Goal: Information Seeking & Learning: Learn about a topic

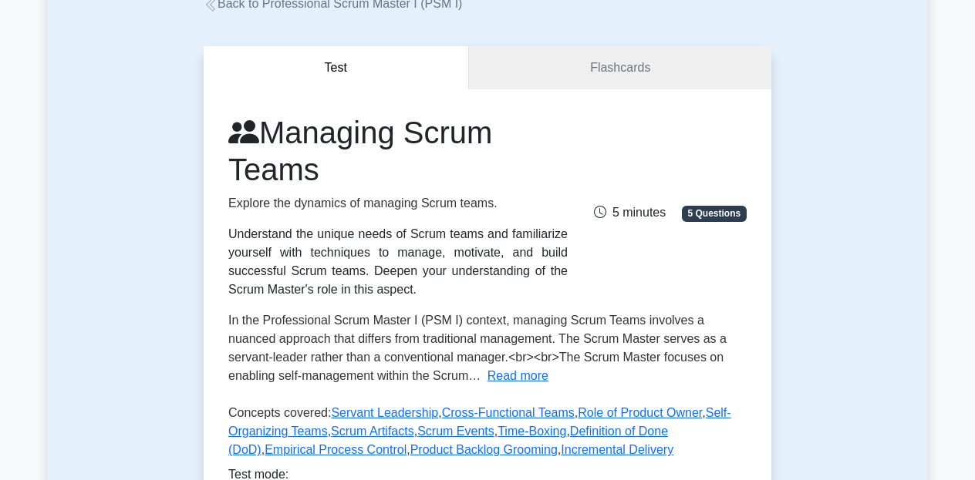
scroll to position [104, 0]
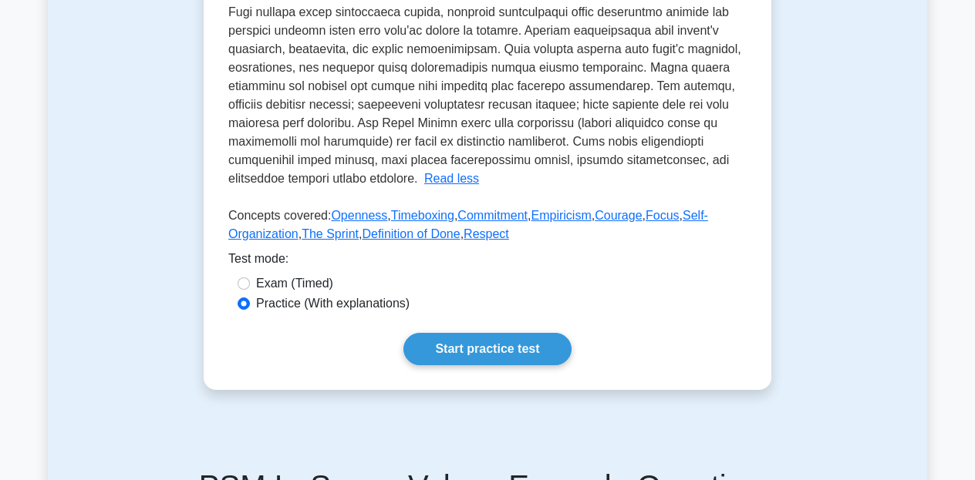
scroll to position [619, 0]
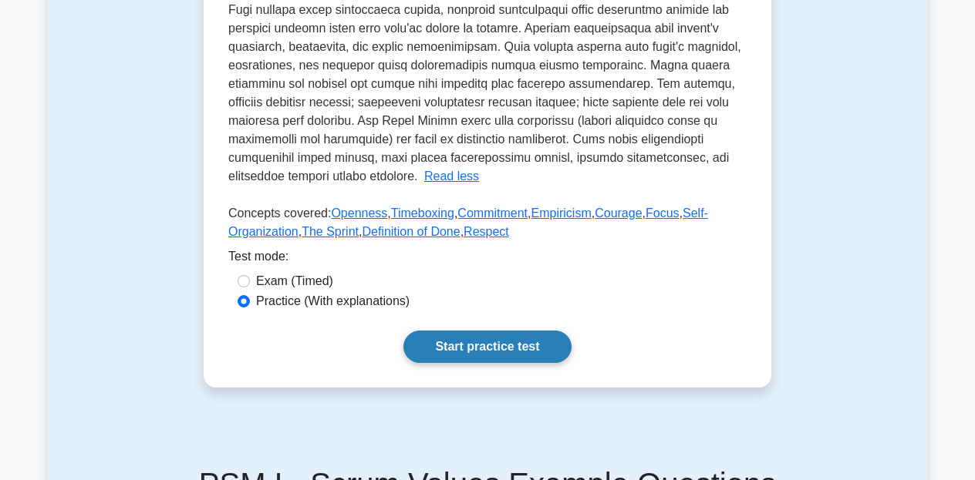
click at [482, 348] on link "Start practice test" at bounding box center [486, 347] width 167 height 32
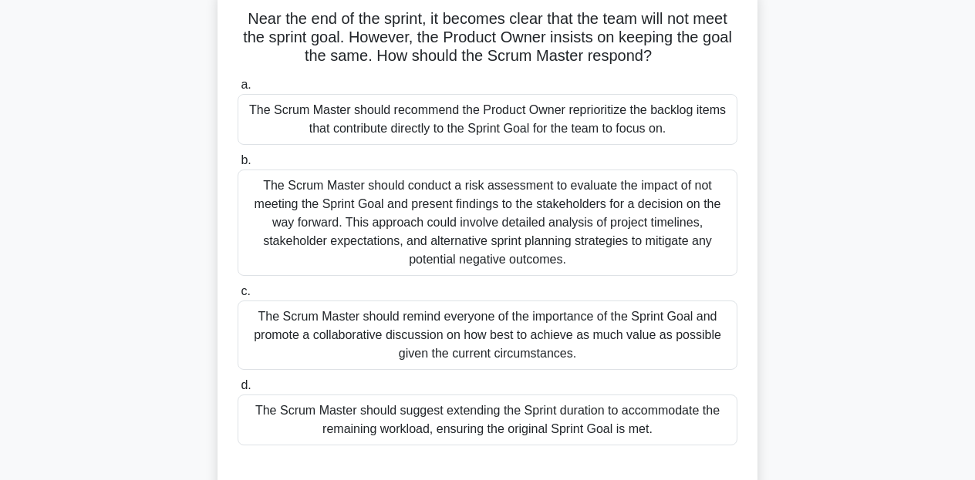
scroll to position [105, 0]
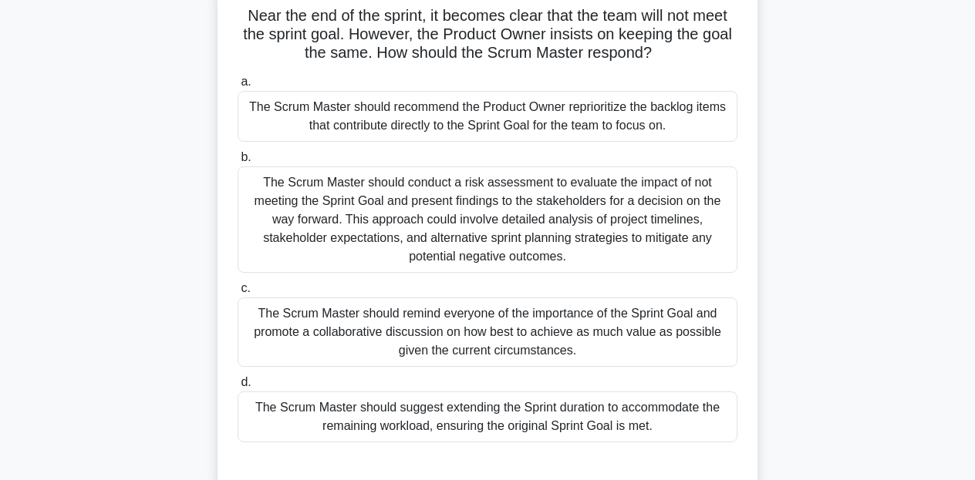
click at [529, 341] on div "The Scrum Master should remind everyone of the importance of the Sprint Goal an…" at bounding box center [488, 332] width 500 height 69
click at [238, 294] on input "c. The Scrum Master should remind everyone of the importance of the Sprint Goal…" at bounding box center [238, 289] width 0 height 10
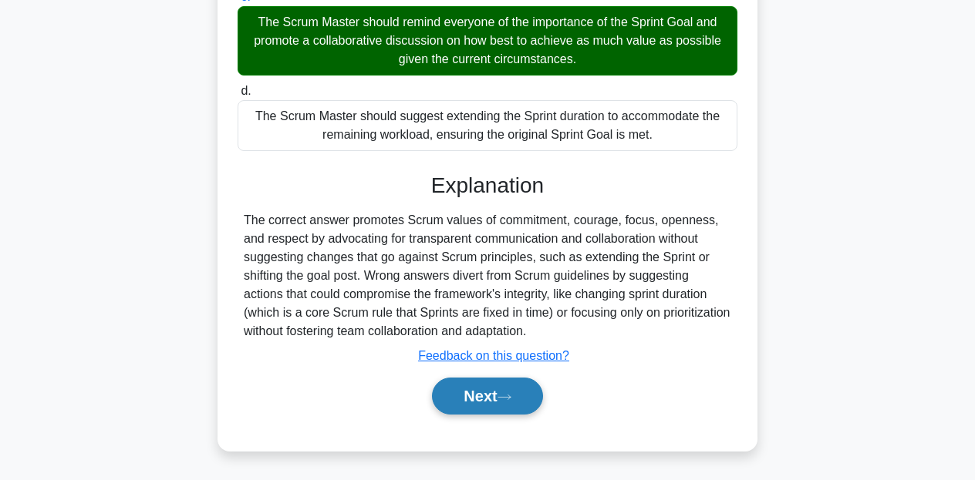
click at [478, 396] on button "Next" at bounding box center [487, 396] width 110 height 37
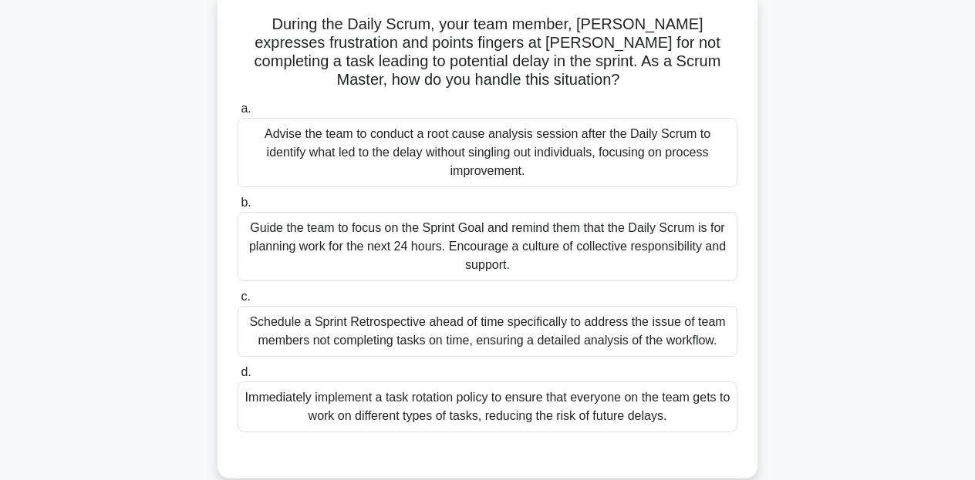
scroll to position [95, 0]
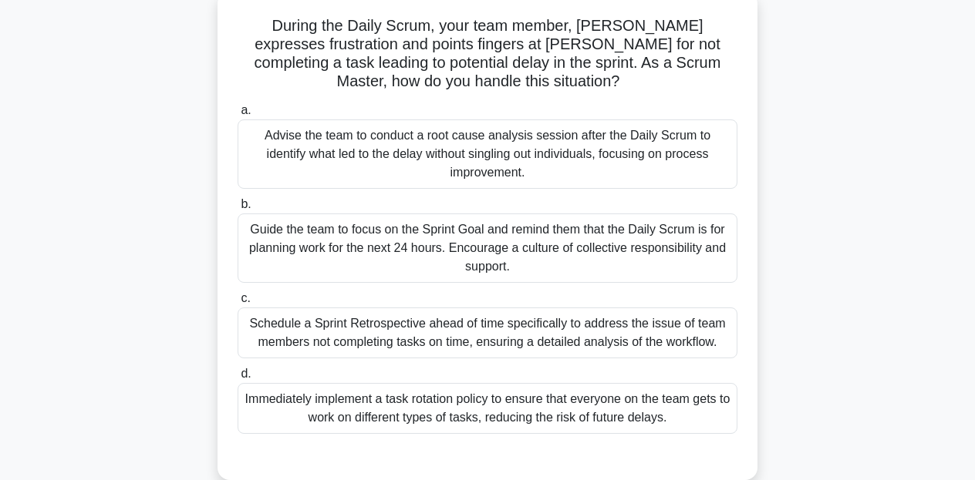
click at [436, 170] on div "Advise the team to conduct a root cause analysis session after the Daily Scrum …" at bounding box center [488, 154] width 500 height 69
click at [238, 116] on input "a. Advise the team to conduct a root cause analysis session after the Daily Scr…" at bounding box center [238, 111] width 0 height 10
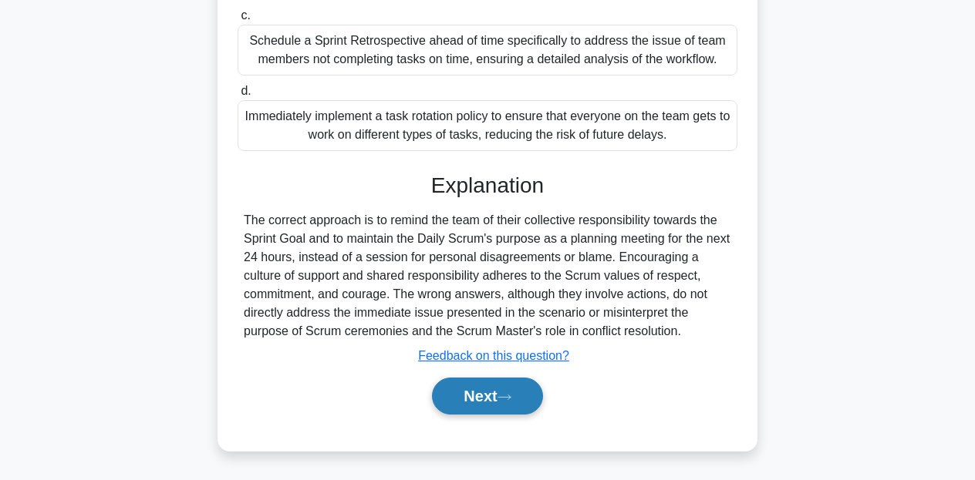
click at [477, 394] on button "Next" at bounding box center [487, 396] width 110 height 37
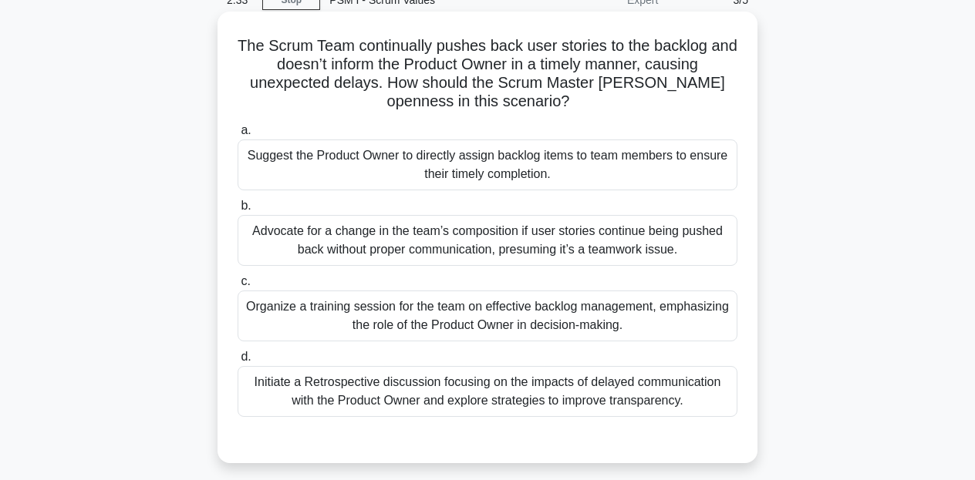
scroll to position [89, 0]
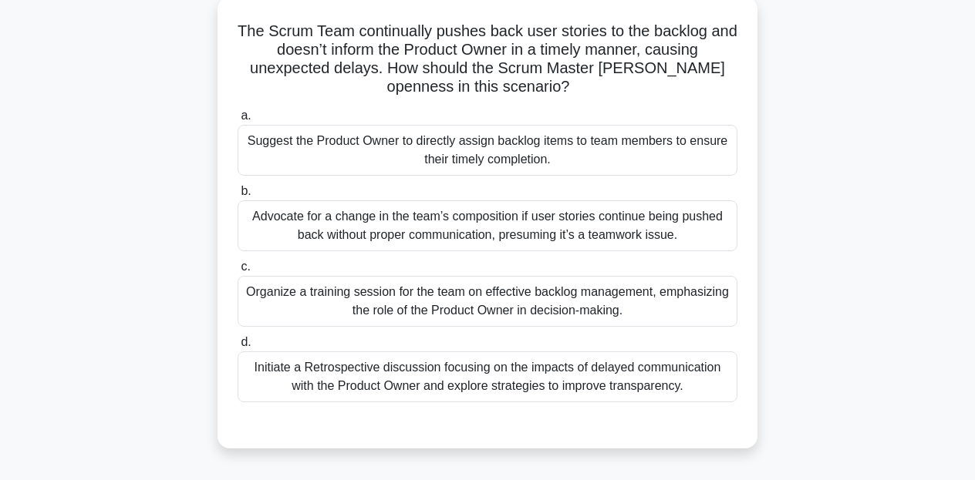
click at [474, 298] on div "Organize a training session for the team on effective backlog management, empha…" at bounding box center [488, 301] width 500 height 51
click at [238, 272] on input "c. Organize a training session for the team on effective backlog management, em…" at bounding box center [238, 267] width 0 height 10
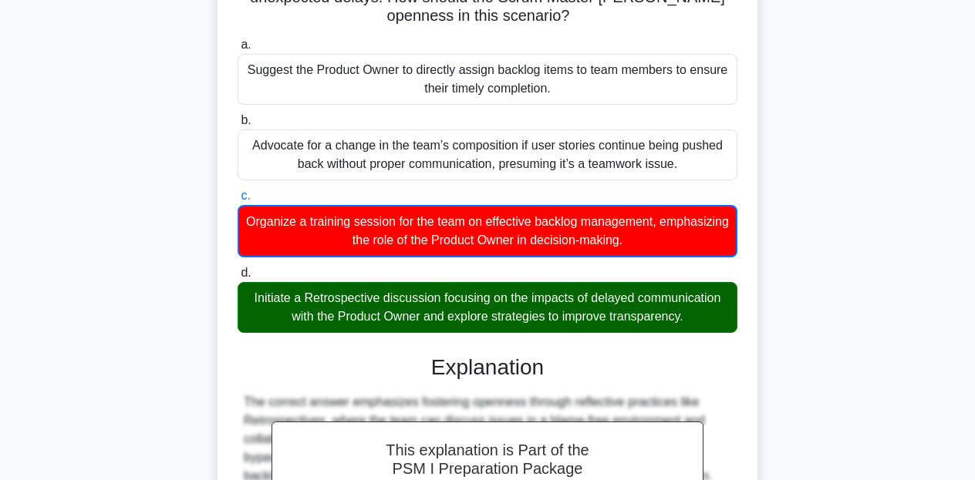
scroll to position [164, 0]
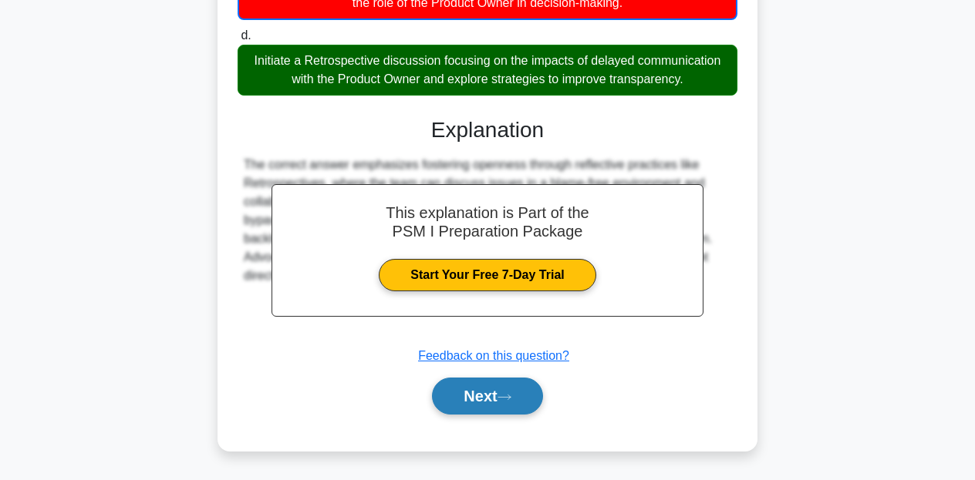
click at [494, 403] on button "Next" at bounding box center [487, 396] width 110 height 37
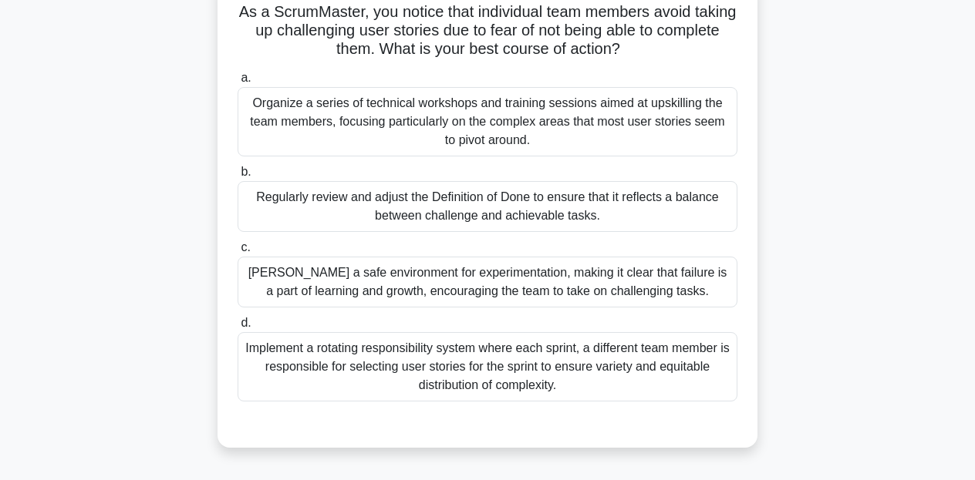
scroll to position [111, 0]
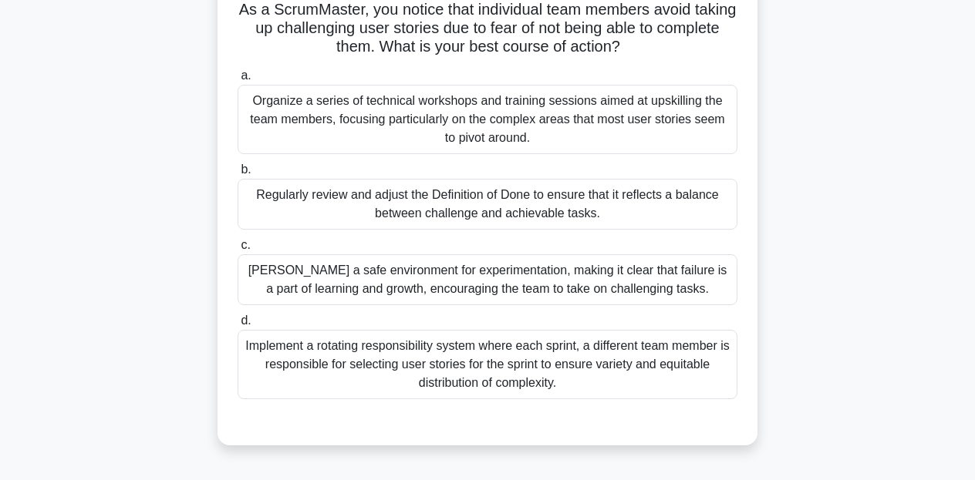
click at [390, 283] on div "Foster a safe environment for experimentation, making it clear that failure is …" at bounding box center [488, 280] width 500 height 51
click at [238, 251] on input "c. Foster a safe environment for experimentation, making it clear that failure …" at bounding box center [238, 246] width 0 height 10
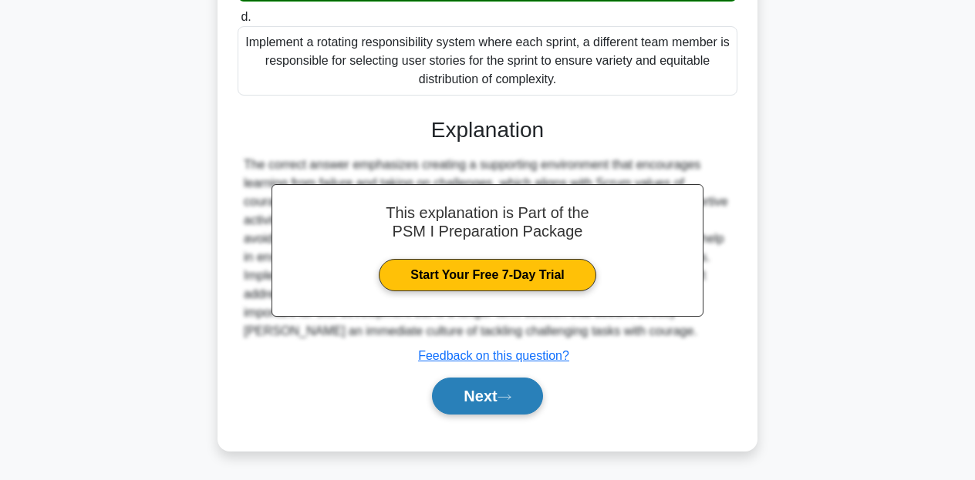
click at [459, 383] on button "Next" at bounding box center [487, 396] width 110 height 37
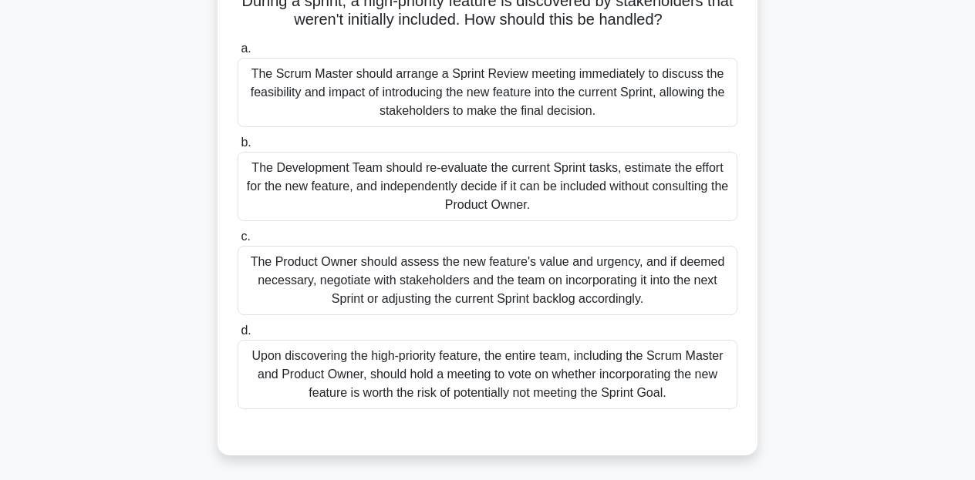
scroll to position [123, 0]
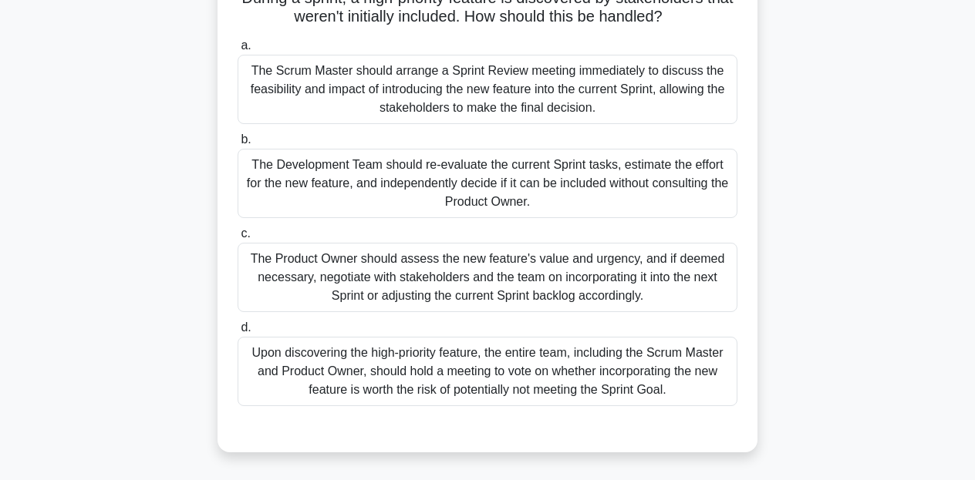
click at [356, 302] on div "The Product Owner should assess the new feature's value and urgency, and if dee…" at bounding box center [488, 277] width 500 height 69
click at [238, 239] on input "c. The Product Owner should assess the new feature's value and urgency, and if …" at bounding box center [238, 234] width 0 height 10
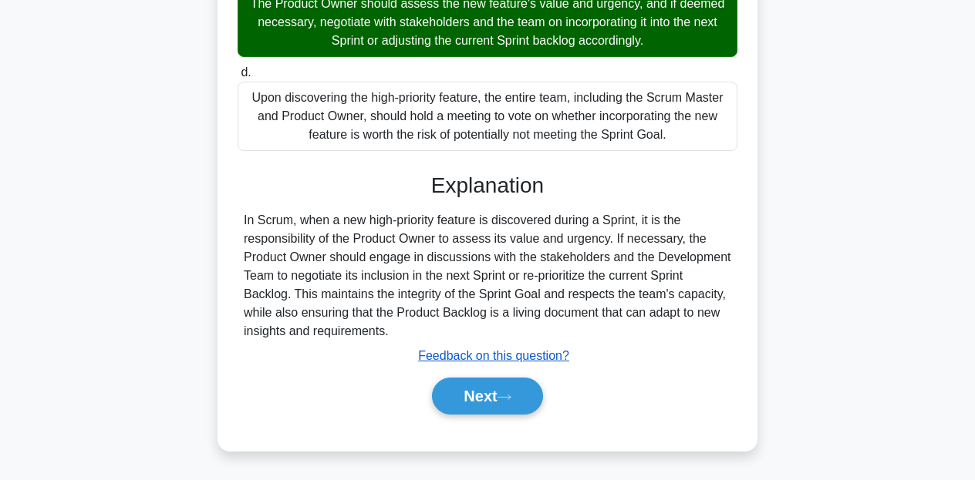
scroll to position [378, 0]
click at [489, 398] on button "Next" at bounding box center [487, 396] width 110 height 37
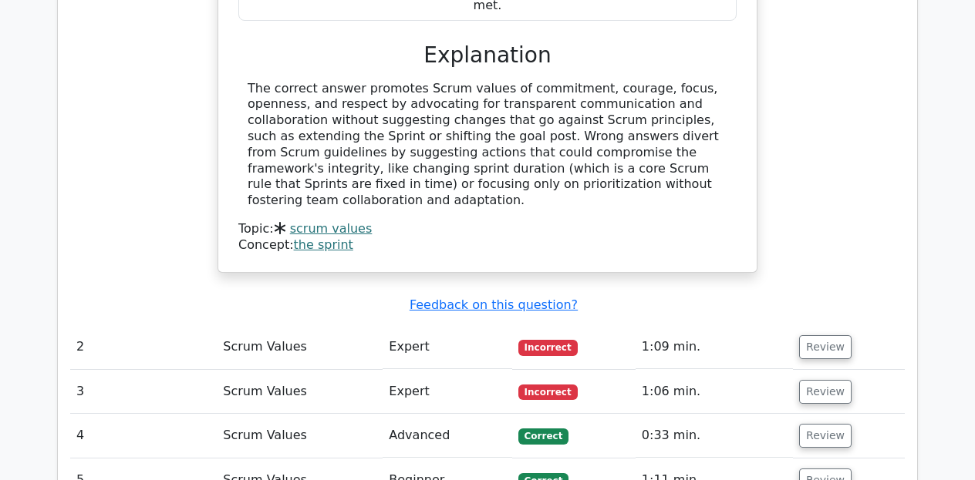
scroll to position [1735, 0]
click at [489, 298] on u "Feedback on this question?" at bounding box center [494, 305] width 168 height 15
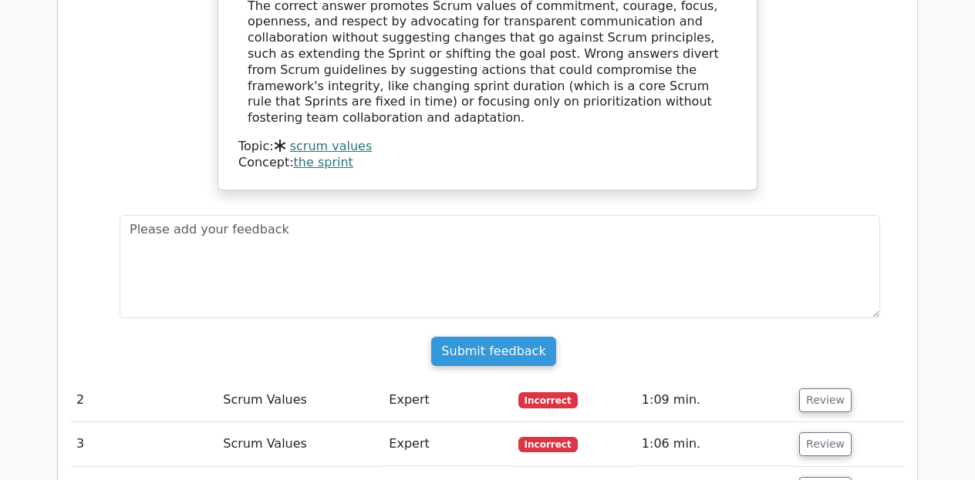
scroll to position [1819, 0]
click at [818, 388] on button "Review" at bounding box center [825, 400] width 52 height 24
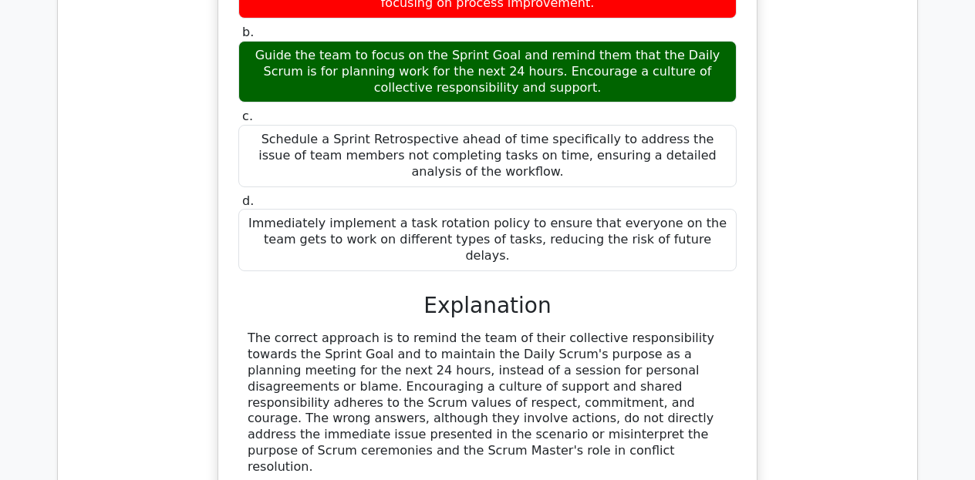
scroll to position [2580, 0]
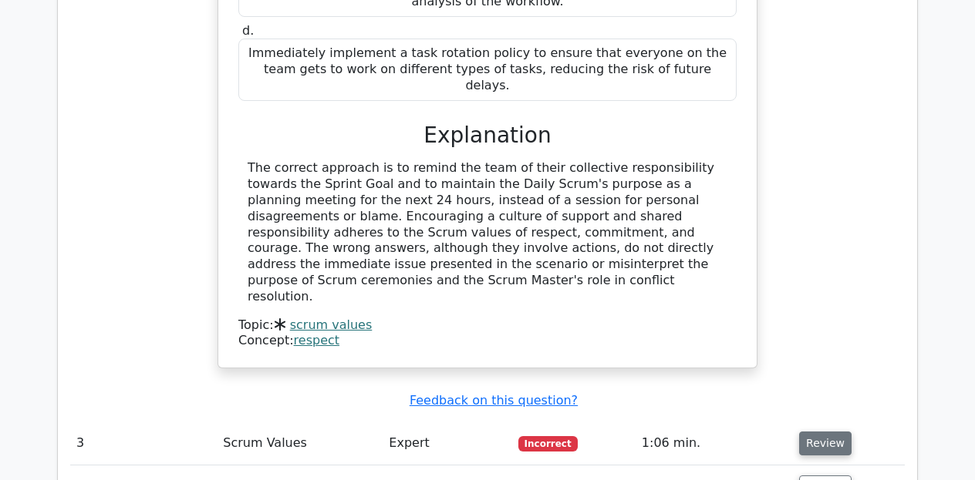
click at [808, 432] on button "Review" at bounding box center [825, 444] width 52 height 24
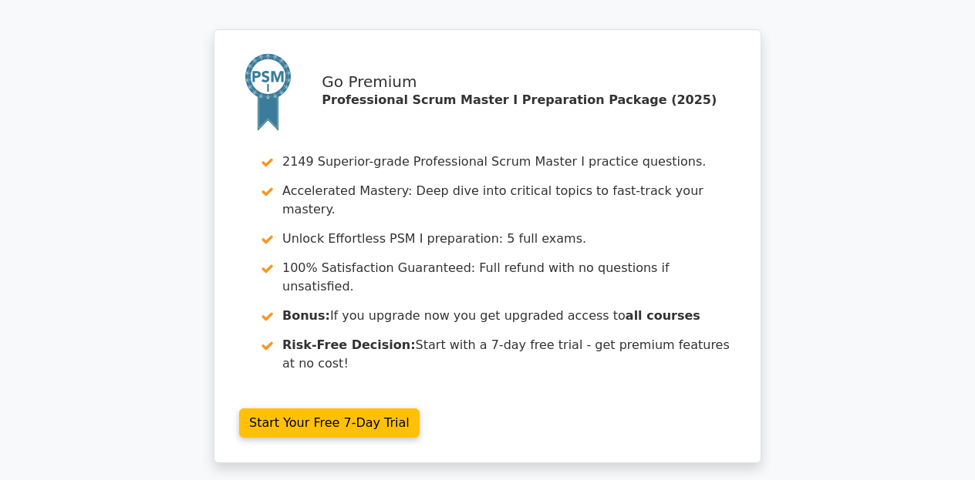
scroll to position [3975, 0]
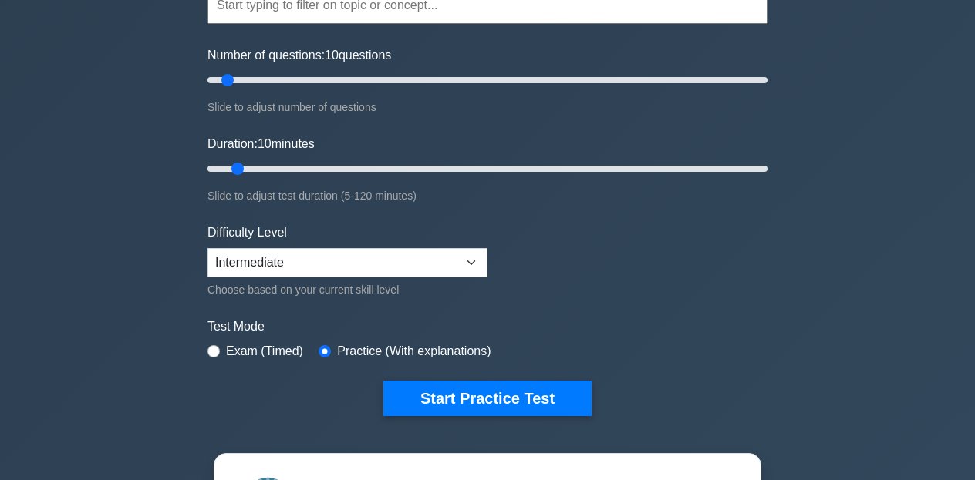
scroll to position [177, 0]
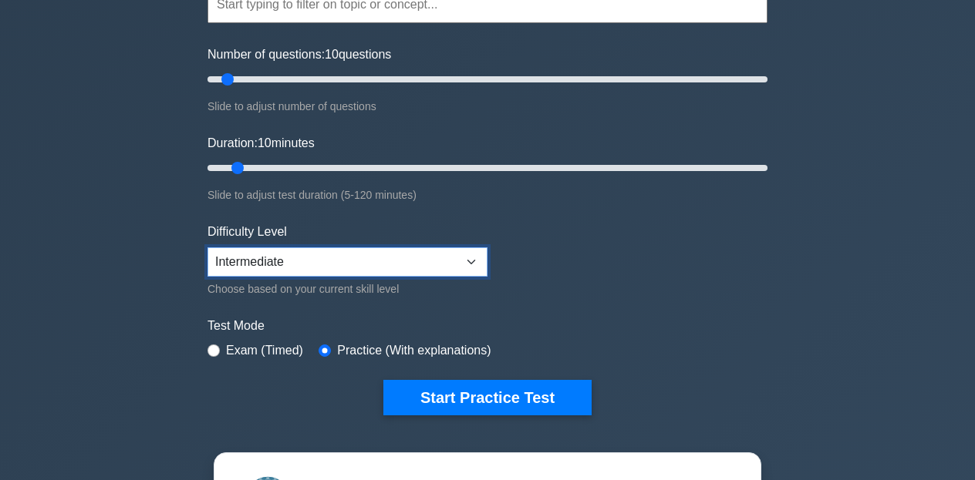
select select "expert"
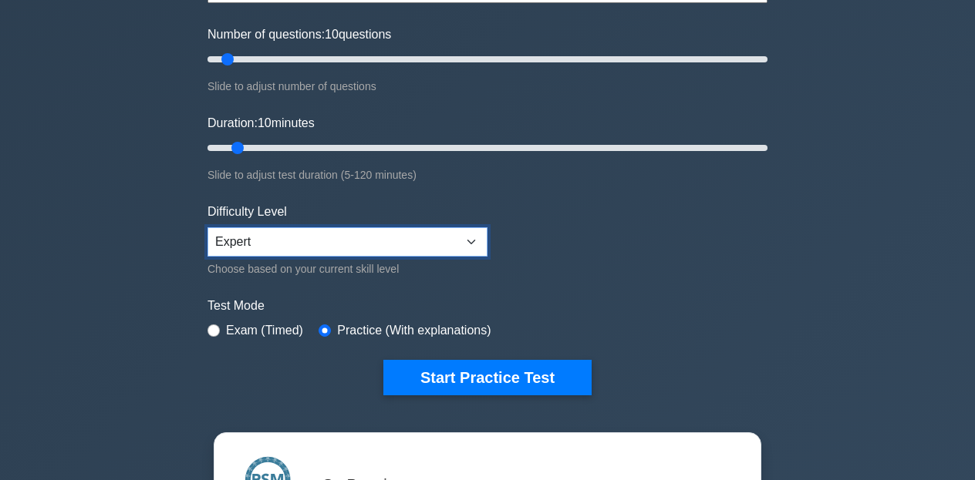
scroll to position [197, 0]
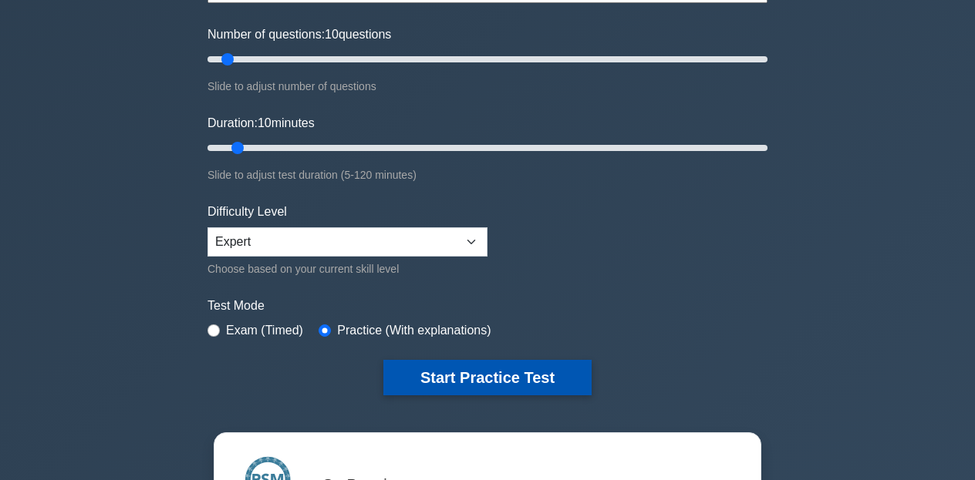
click at [504, 370] on button "Start Practice Test" at bounding box center [487, 377] width 208 height 35
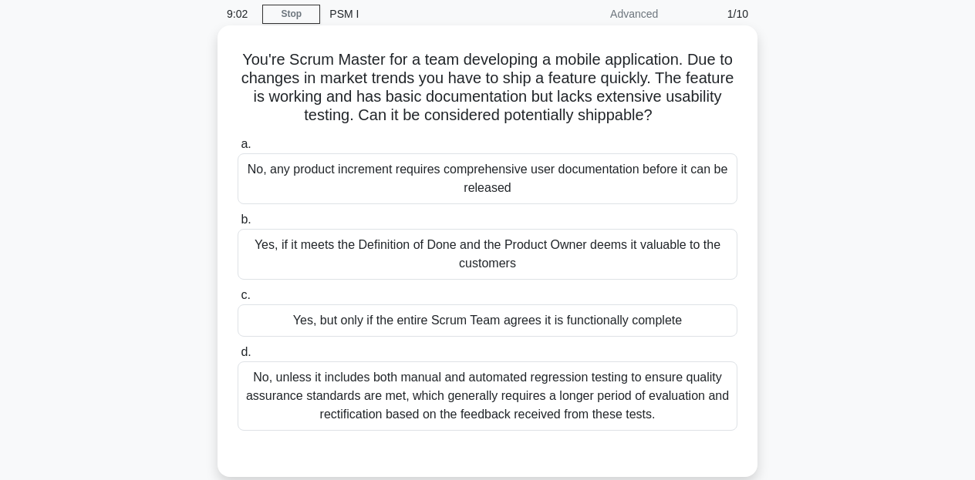
scroll to position [62, 0]
click at [486, 326] on div "Yes, but only if the entire Scrum Team agrees it is functionally complete" at bounding box center [488, 319] width 500 height 32
click at [238, 299] on input "c. Yes, but only if the entire Scrum Team agrees it is functionally complete" at bounding box center [238, 294] width 0 height 10
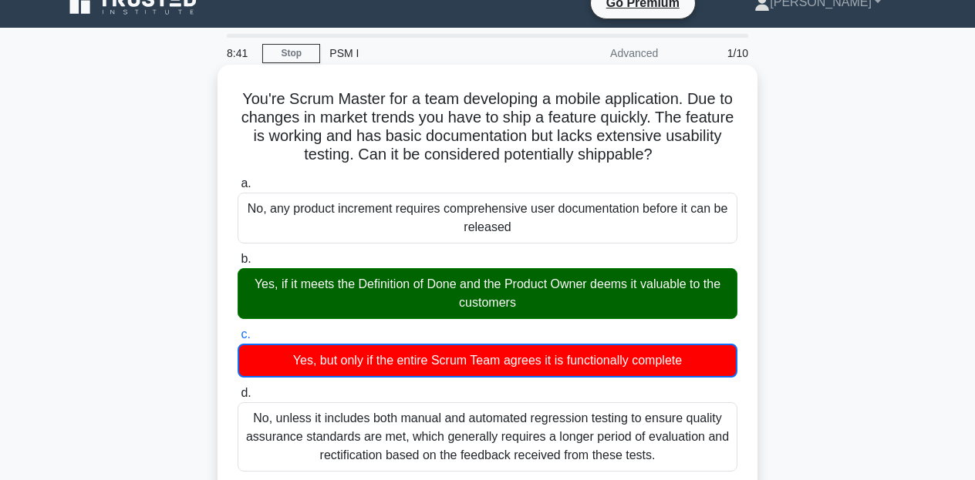
scroll to position [0, 0]
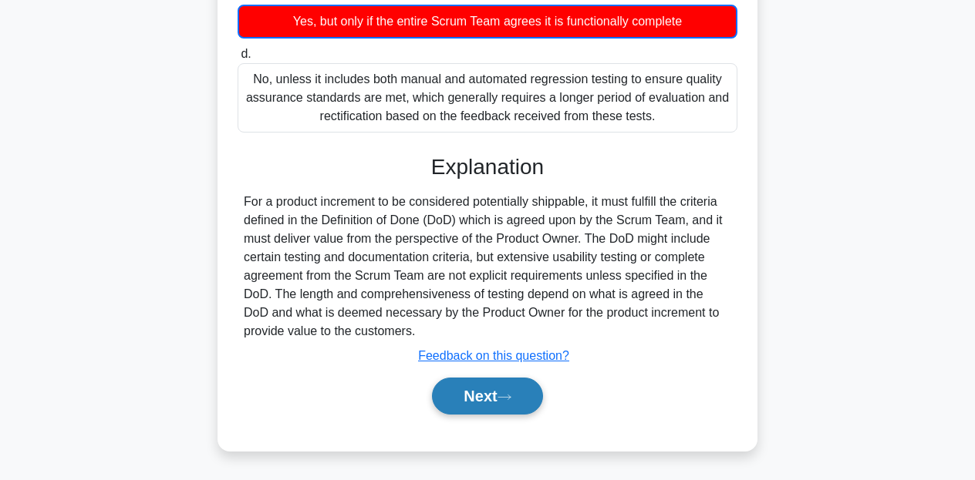
click at [491, 399] on button "Next" at bounding box center [487, 396] width 110 height 37
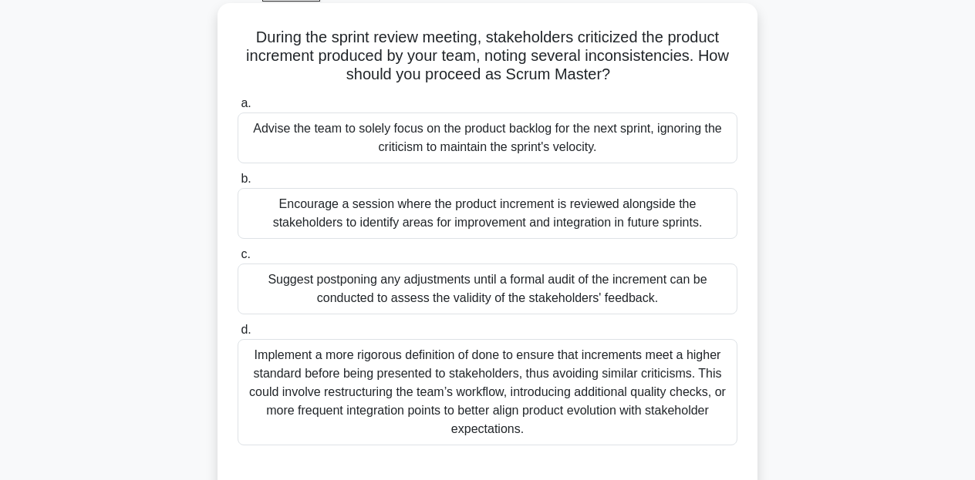
scroll to position [81, 0]
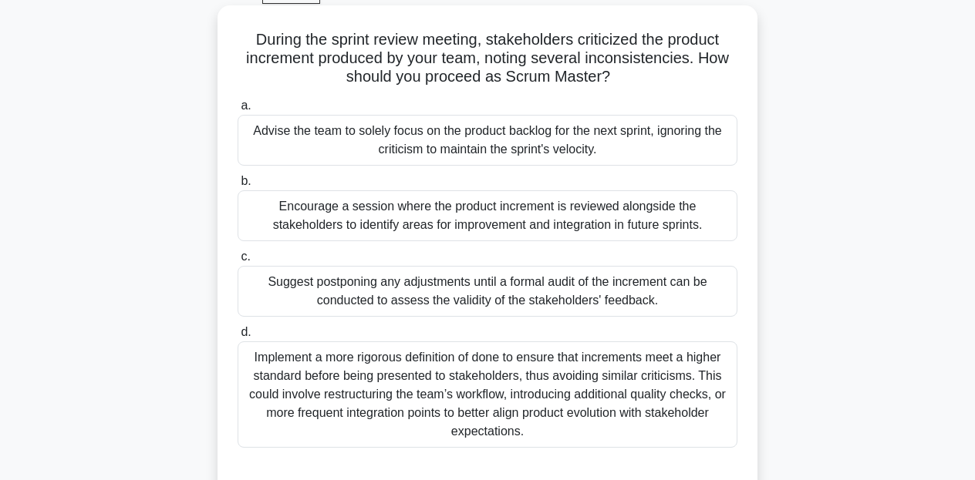
click at [475, 203] on div "Encourage a session where the product increment is reviewed alongside the stake…" at bounding box center [488, 216] width 500 height 51
click at [238, 187] on input "b. Encourage a session where the product increment is reviewed alongside the st…" at bounding box center [238, 182] width 0 height 10
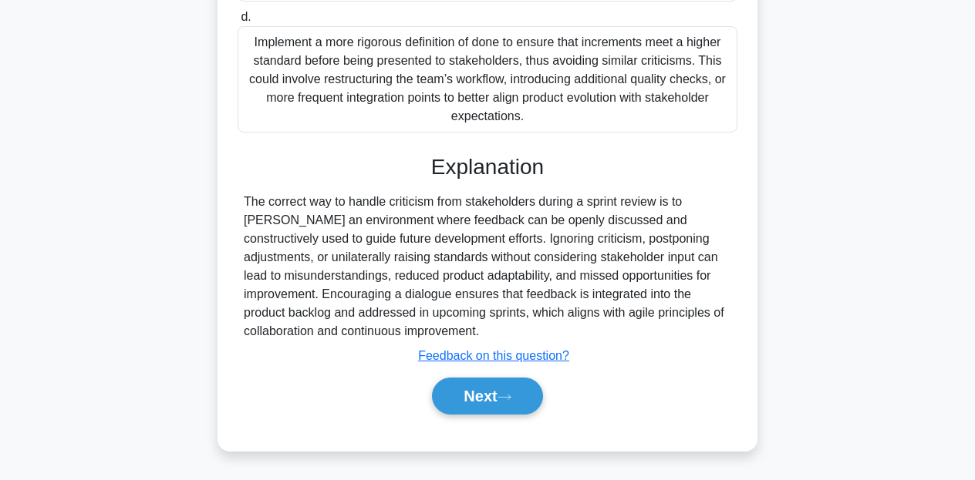
scroll to position [396, 0]
click at [483, 400] on button "Next" at bounding box center [487, 396] width 110 height 37
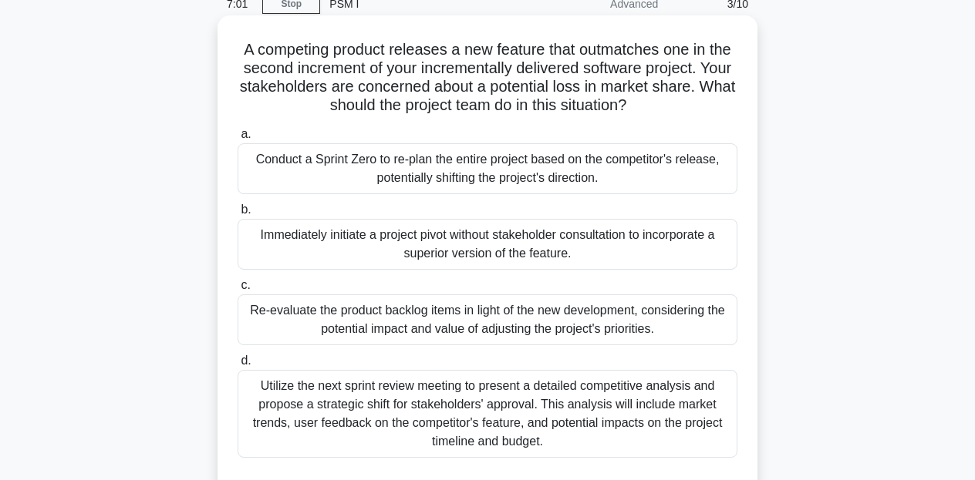
scroll to position [80, 0]
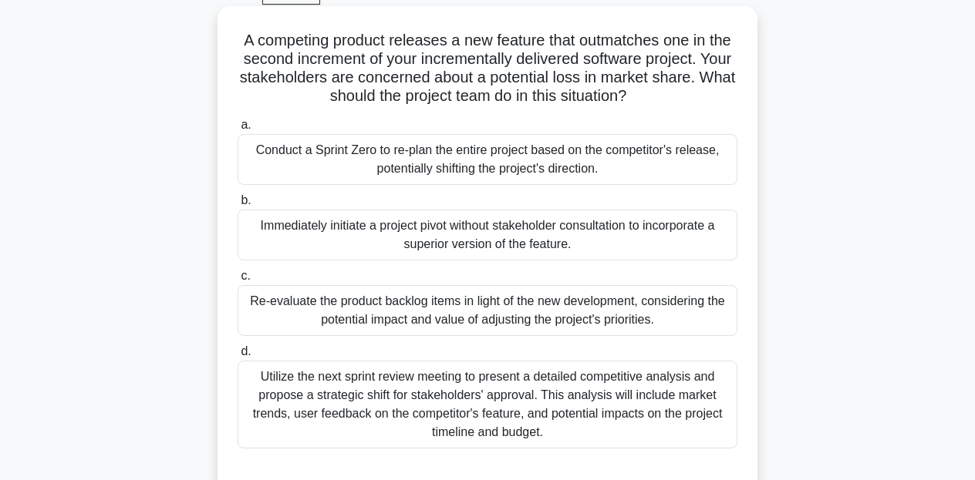
click at [426, 320] on div "Re-evaluate the product backlog items in light of the new development, consider…" at bounding box center [488, 310] width 500 height 51
click at [238, 282] on input "c. Re-evaluate the product backlog items in light of the new development, consi…" at bounding box center [238, 276] width 0 height 10
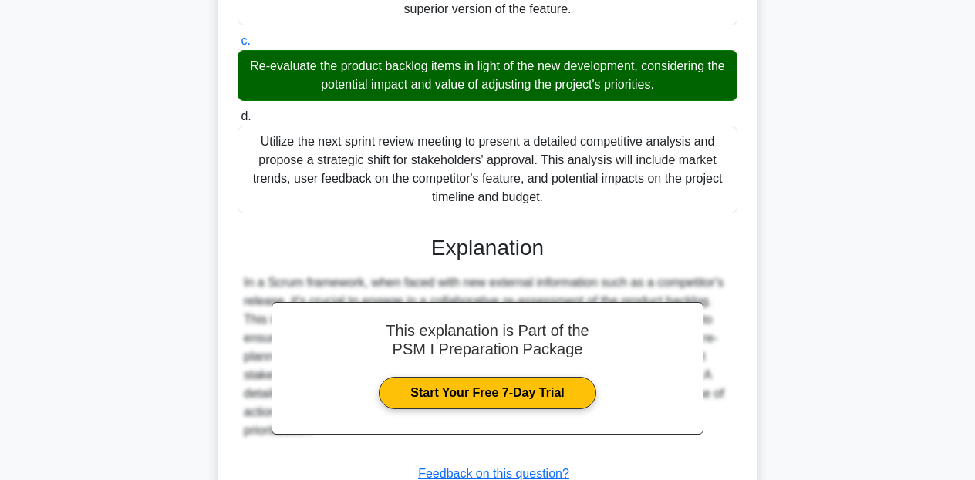
scroll to position [412, 0]
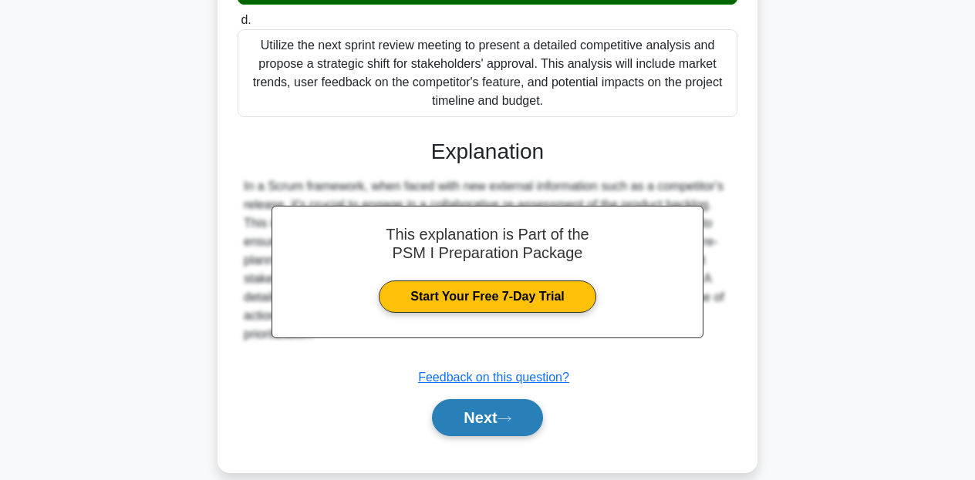
click at [468, 426] on button "Next" at bounding box center [487, 418] width 110 height 37
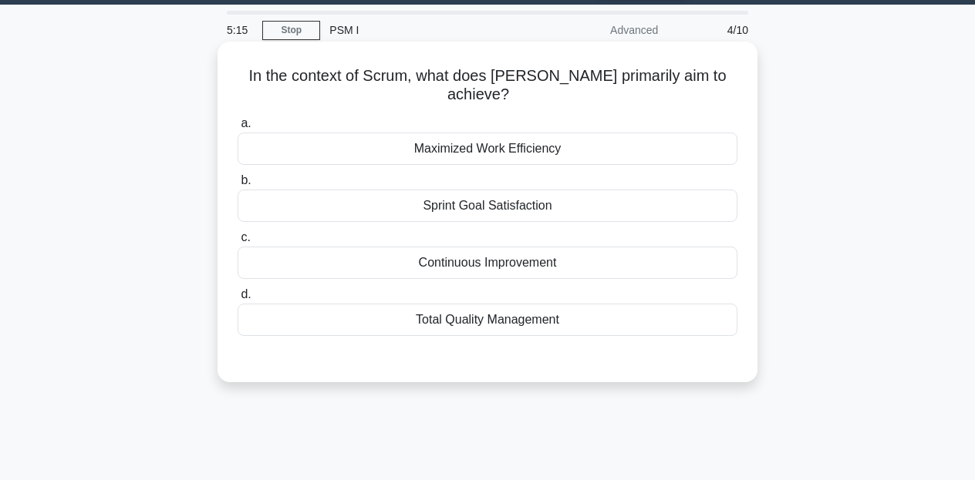
scroll to position [56, 0]
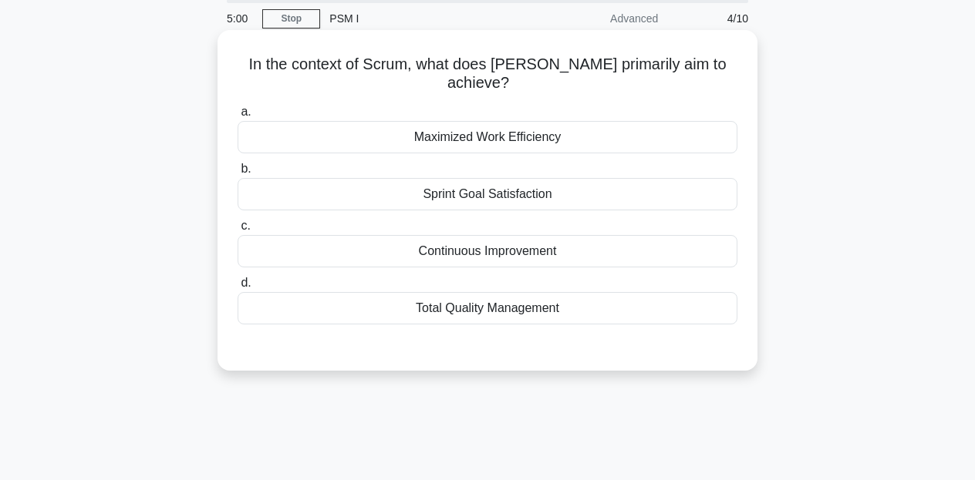
click at [454, 235] on div "Continuous Improvement" at bounding box center [488, 251] width 500 height 32
click at [238, 224] on input "c. Continuous Improvement" at bounding box center [238, 226] width 0 height 10
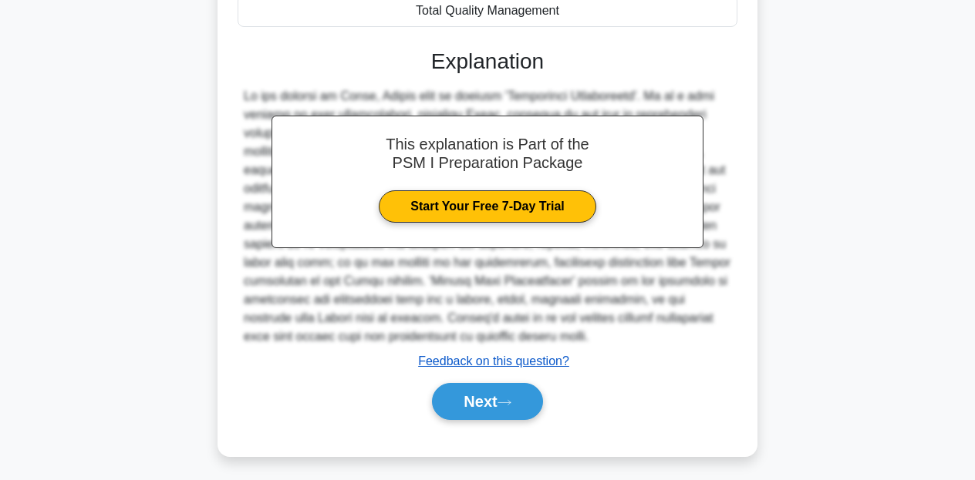
scroll to position [352, 0]
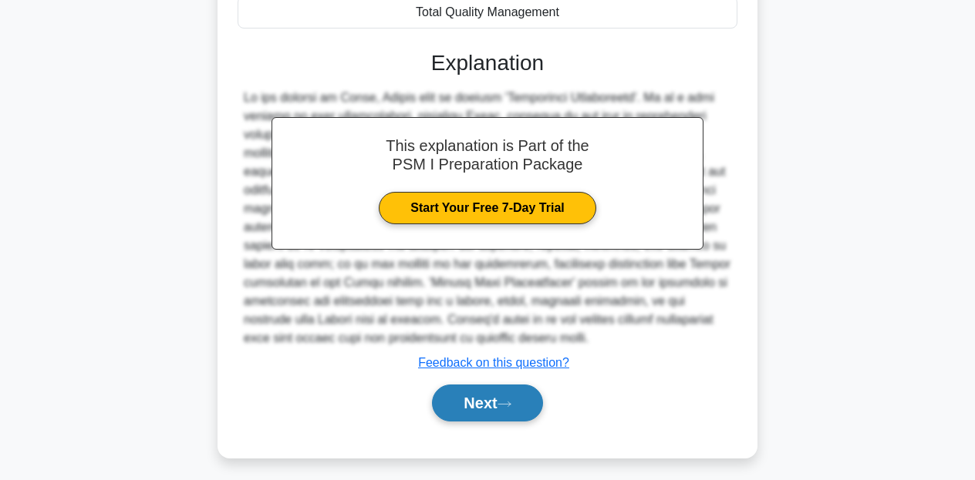
click at [471, 386] on button "Next" at bounding box center [487, 403] width 110 height 37
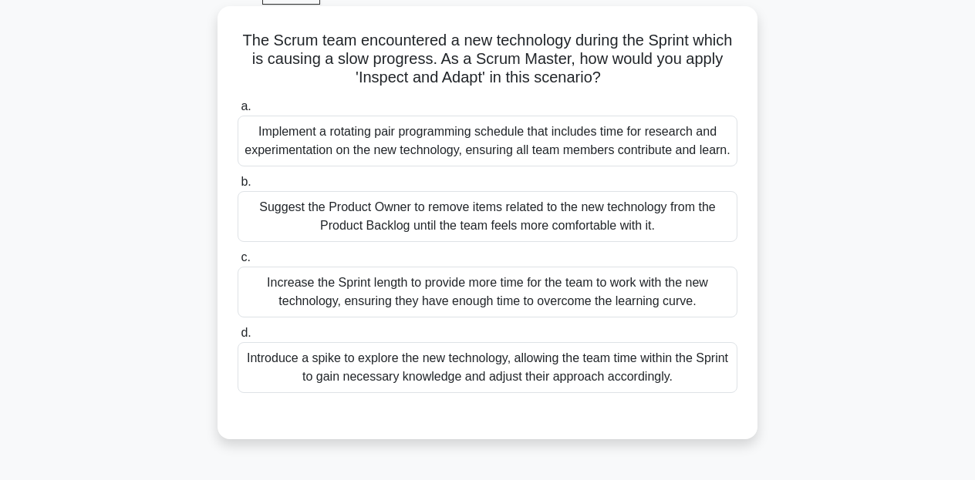
scroll to position [79, 0]
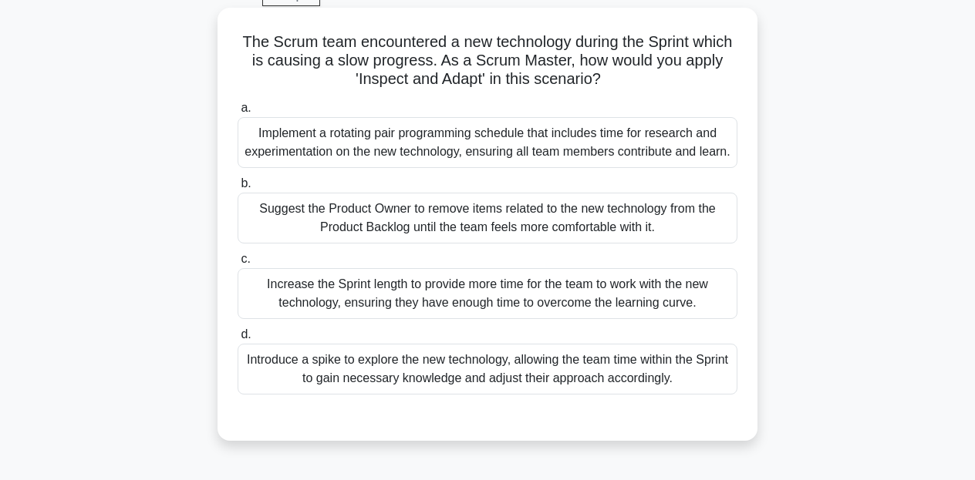
click at [452, 395] on div "Introduce a spike to explore the new technology, allowing the team time within …" at bounding box center [488, 369] width 500 height 51
click at [238, 340] on input "d. Introduce a spike to explore the new technology, allowing the team time with…" at bounding box center [238, 335] width 0 height 10
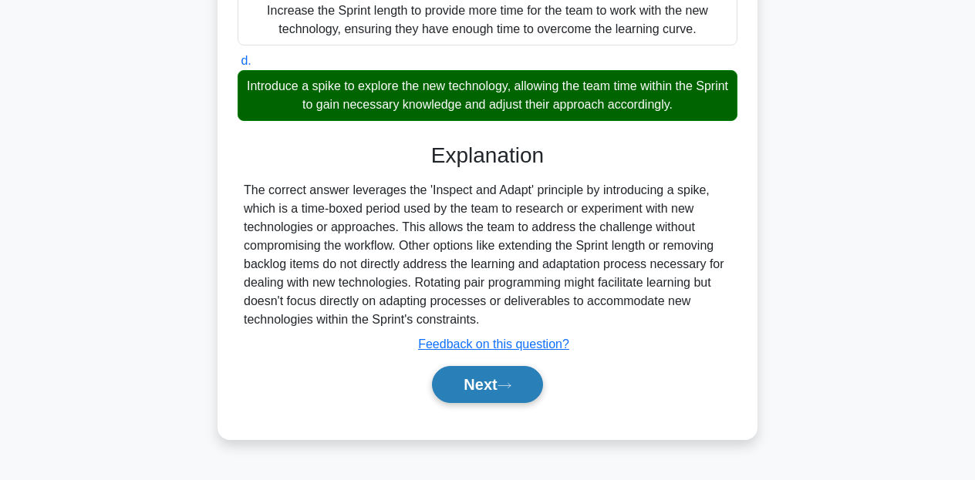
scroll to position [359, 0]
click at [477, 403] on button "Next" at bounding box center [487, 384] width 110 height 37
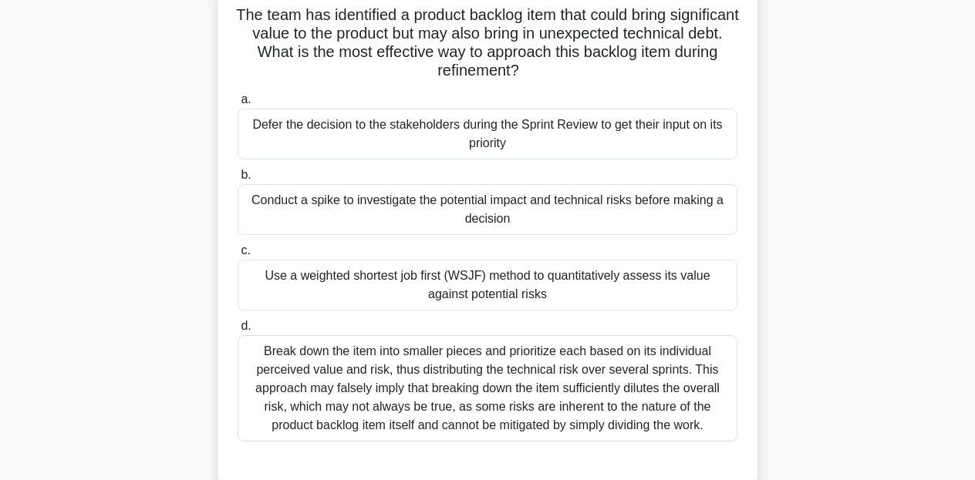
scroll to position [106, 0]
click at [467, 228] on div "Conduct a spike to investigate the potential impact and technical risks before …" at bounding box center [488, 209] width 500 height 51
click at [238, 180] on input "b. Conduct a spike to investigate the potential impact and technical risks befo…" at bounding box center [238, 175] width 0 height 10
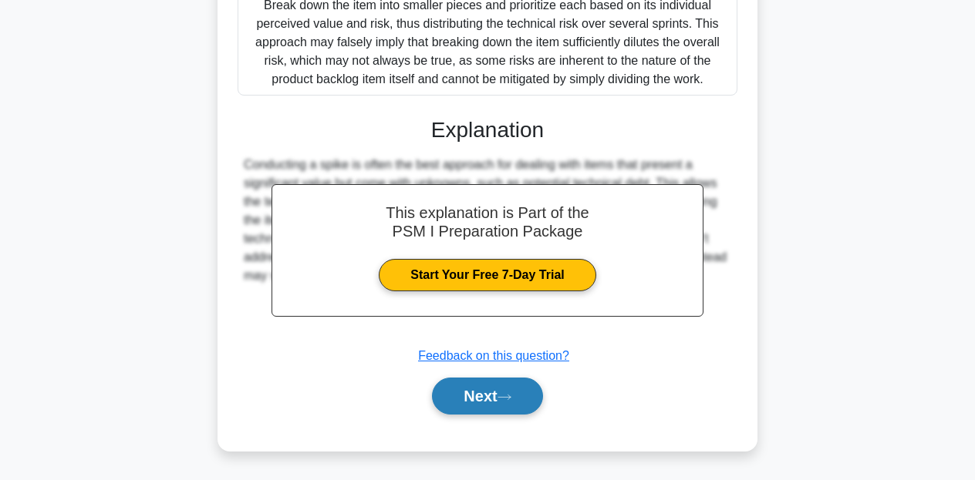
click at [516, 388] on button "Next" at bounding box center [487, 396] width 110 height 37
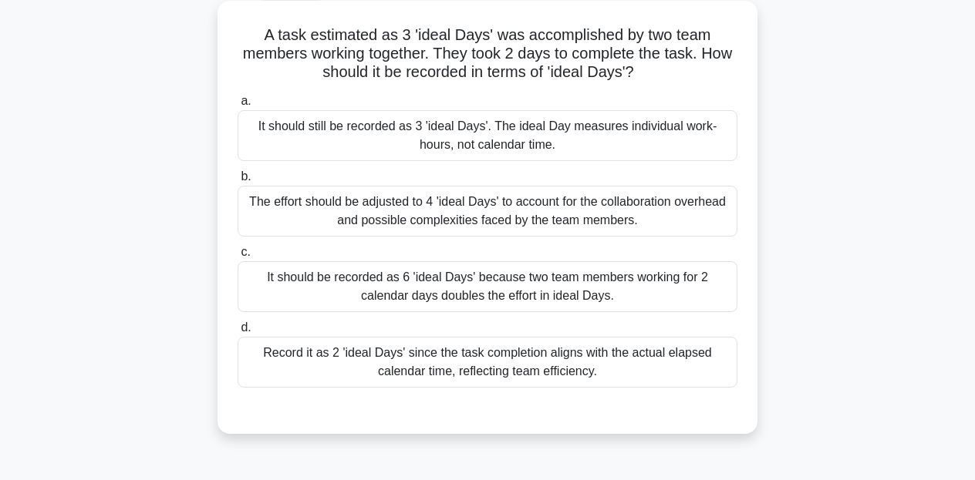
scroll to position [89, 0]
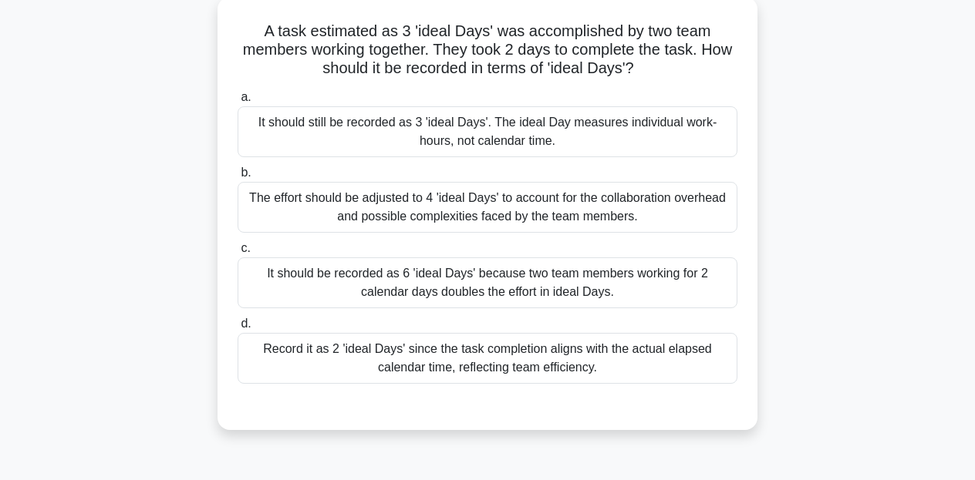
click at [538, 378] on div "Record it as 2 'ideal Days' since the task completion aligns with the actual el…" at bounding box center [488, 358] width 500 height 51
click at [238, 329] on input "d. Record it as 2 'ideal Days' since the task completion aligns with the actual…" at bounding box center [238, 324] width 0 height 10
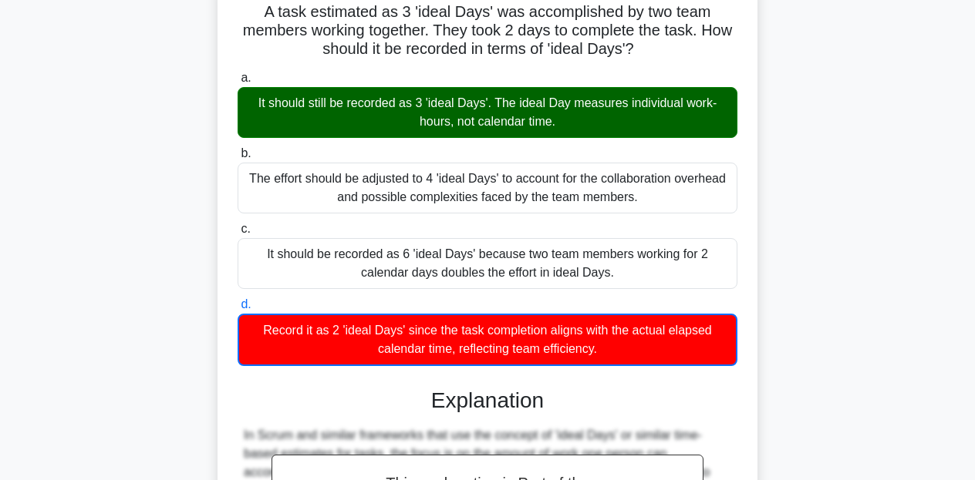
scroll to position [116, 0]
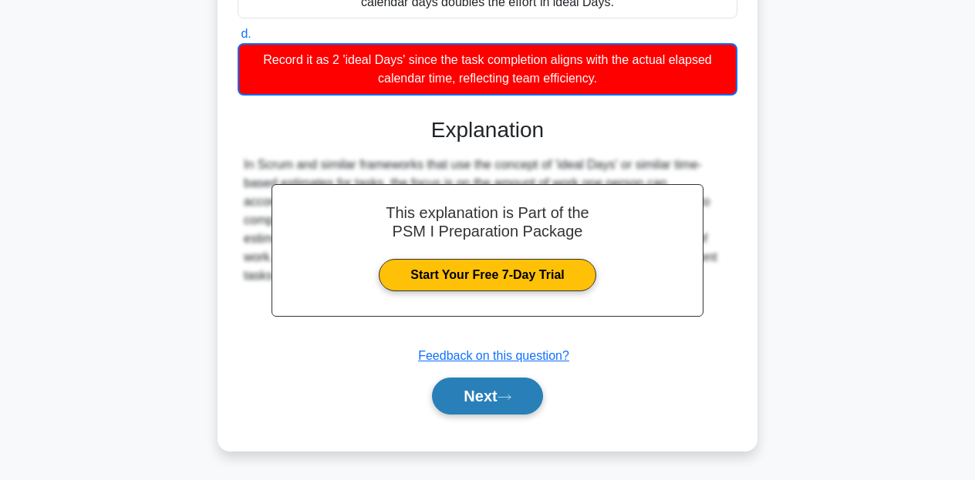
click at [465, 386] on button "Next" at bounding box center [487, 396] width 110 height 37
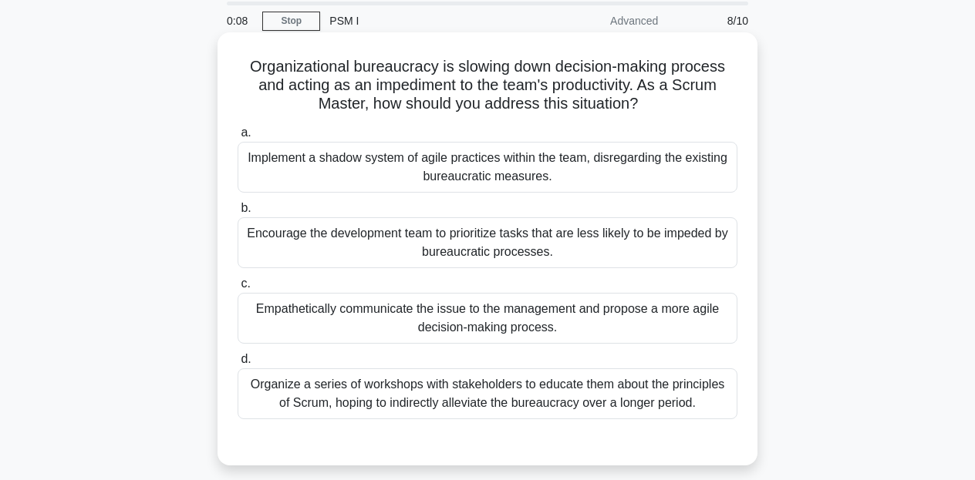
scroll to position [57, 0]
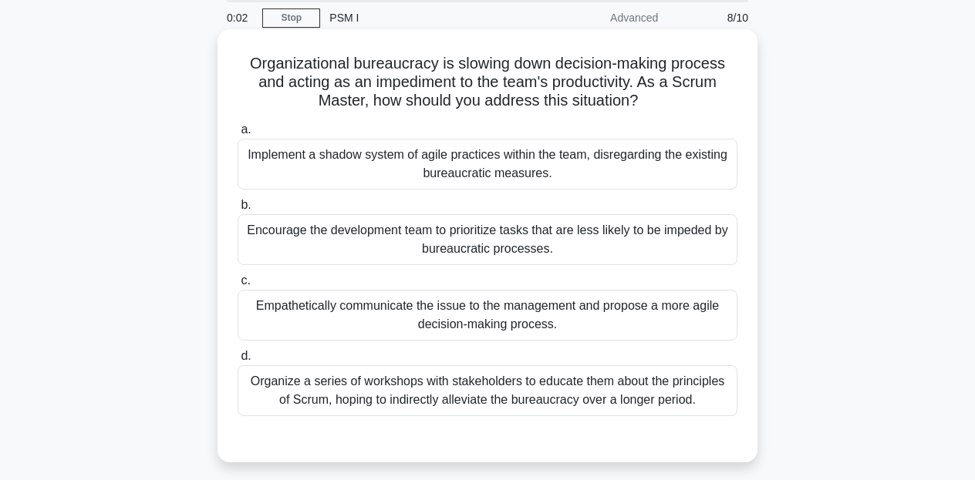
click at [438, 327] on div "Empathetically communicate the issue to the management and propose a more agile…" at bounding box center [488, 315] width 500 height 51
click at [238, 286] on input "c. Empathetically communicate the issue to the management and propose a more ag…" at bounding box center [238, 281] width 0 height 10
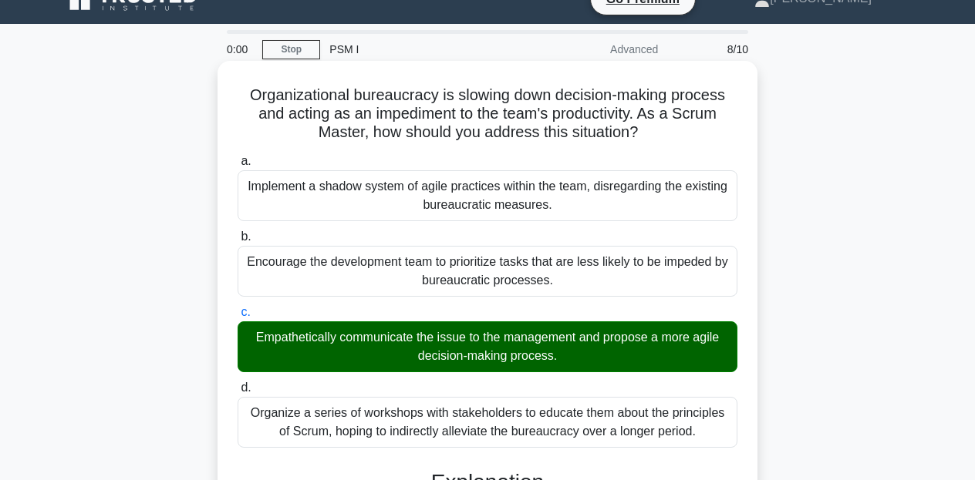
scroll to position [25, 1]
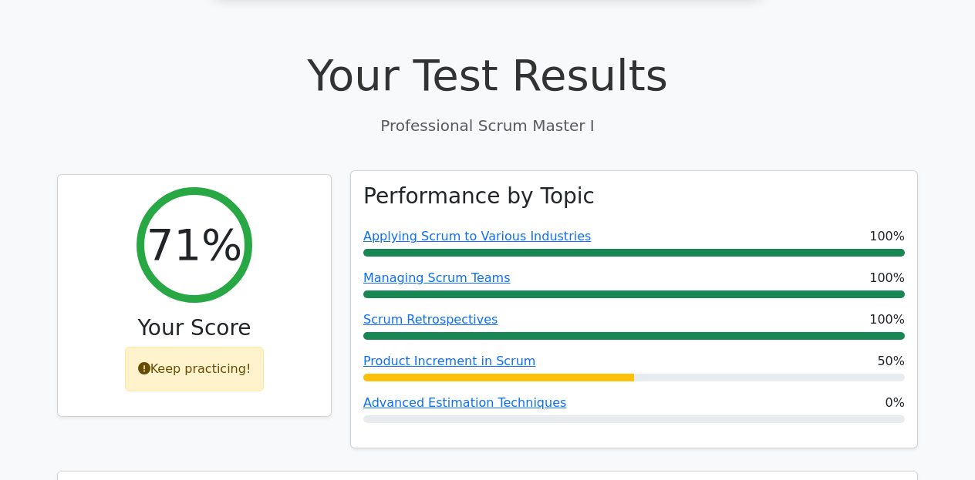
scroll to position [522, 0]
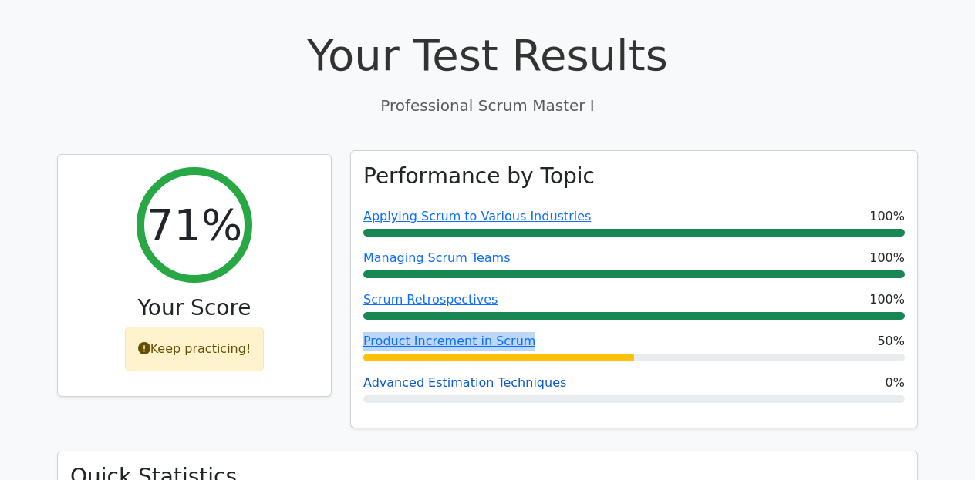
click at [479, 376] on link "Advanced Estimation Techniques" at bounding box center [464, 383] width 203 height 15
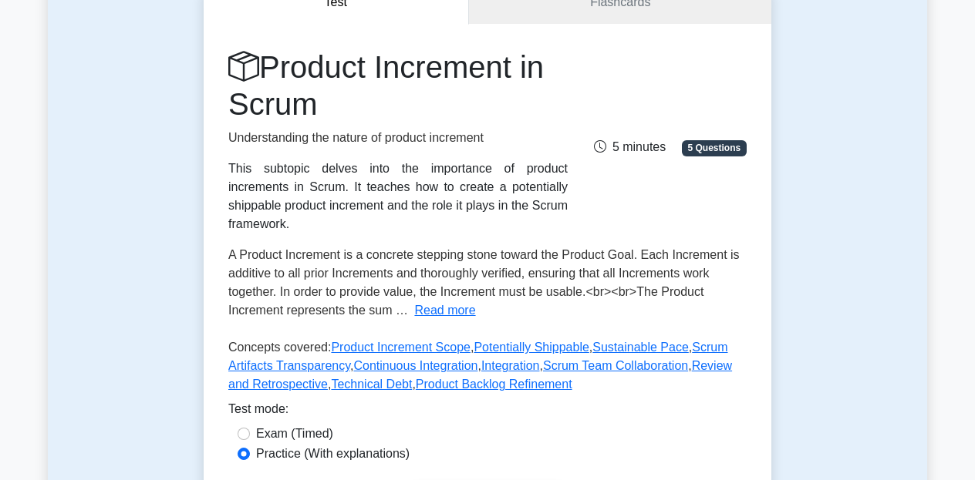
scroll to position [187, 0]
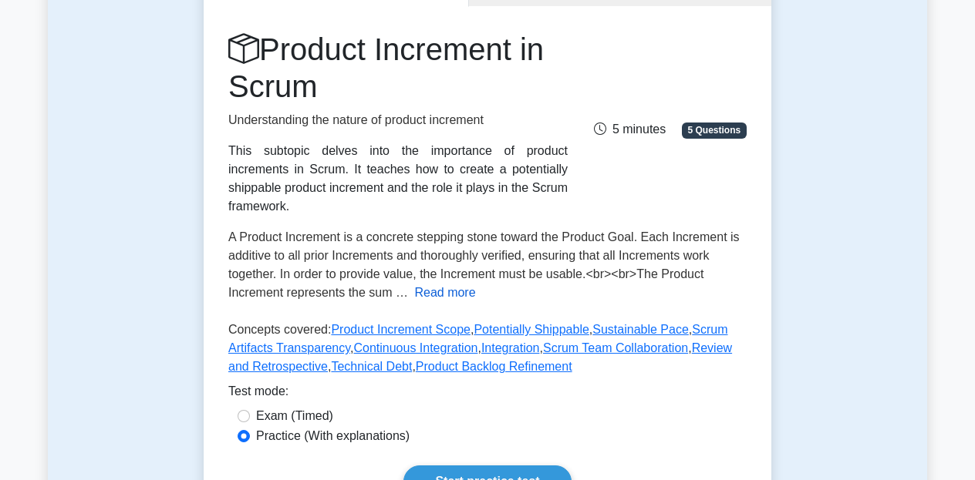
click at [445, 296] on button "Read more" at bounding box center [444, 293] width 61 height 19
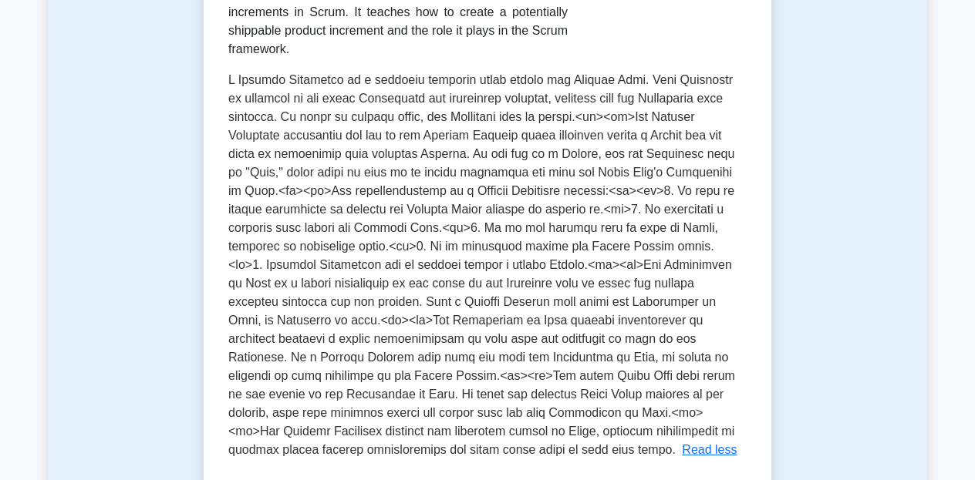
scroll to position [343, 0]
